Goal: Task Accomplishment & Management: Use online tool/utility

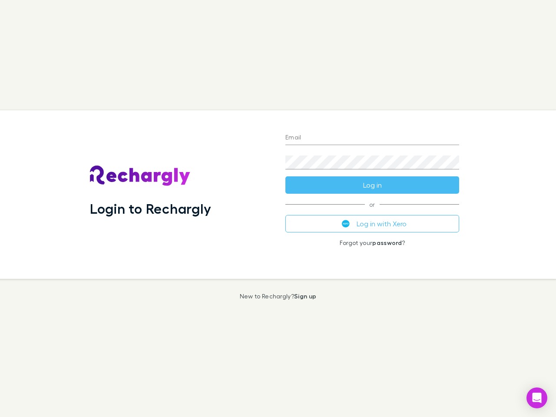
click at [278, 208] on div "Login to Rechargly" at bounding box center [180, 194] width 195 height 168
click at [372, 138] on input "Email" at bounding box center [372, 138] width 174 height 14
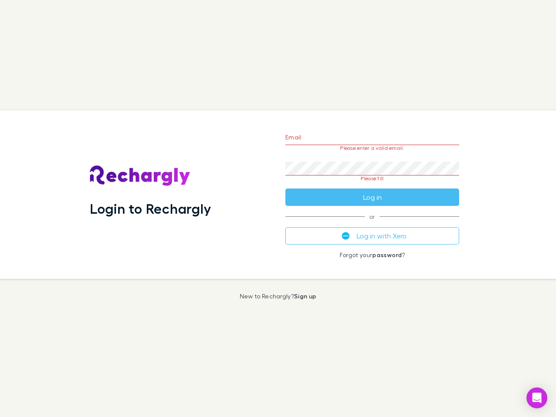
click at [372, 185] on form "Email Please enter a valid email. Password Please fill Log in" at bounding box center [372, 165] width 174 height 82
click at [372, 224] on div "Email Please enter a valid email. Password Please fill Log in or Log in with Xe…" at bounding box center [372, 194] width 188 height 168
click at [537, 398] on icon "Open Intercom Messenger" at bounding box center [536, 397] width 9 height 10
